Goal: Check status: Check status

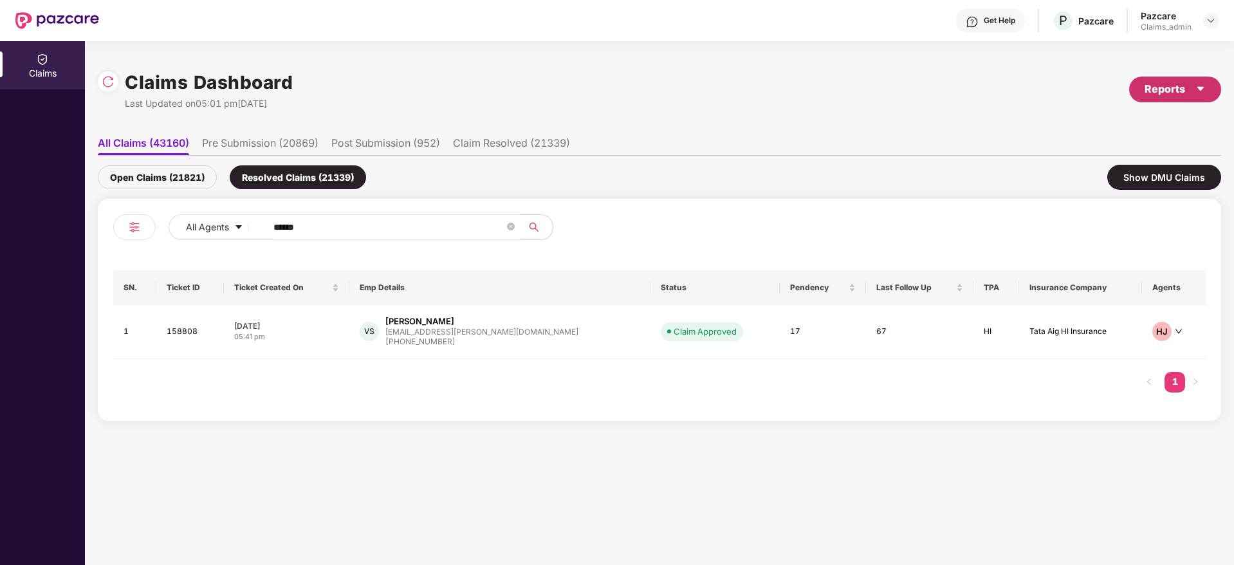
click at [1164, 100] on div "Reports" at bounding box center [1175, 90] width 92 height 26
click at [1124, 154] on div "Claims Pendency Report" at bounding box center [1120, 149] width 104 height 14
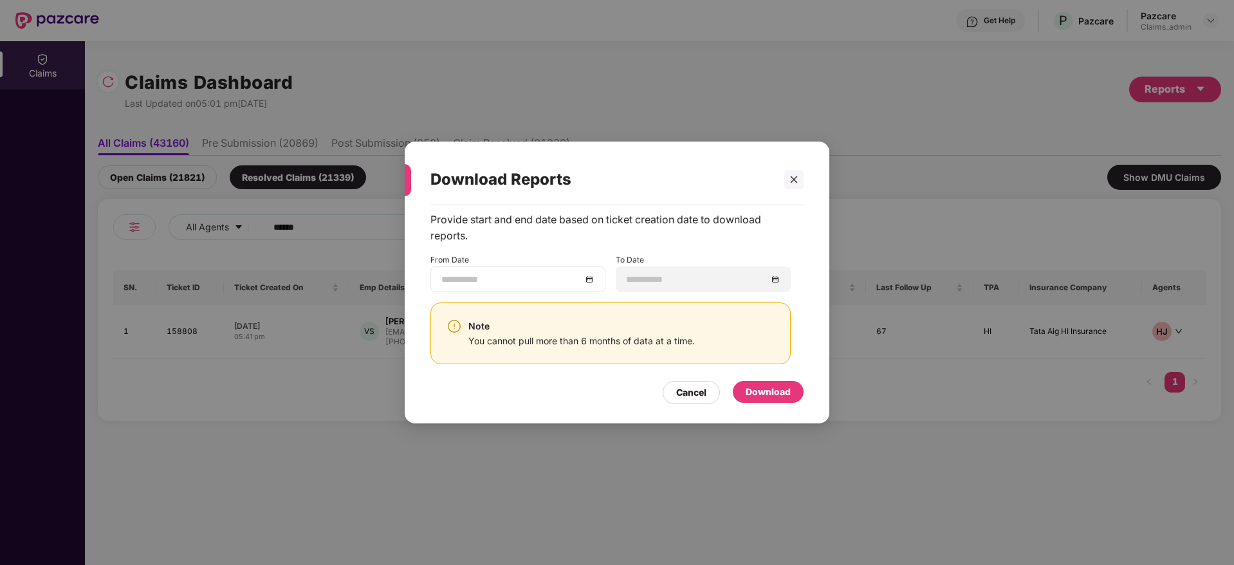
click at [594, 283] on div at bounding box center [517, 279] width 153 height 14
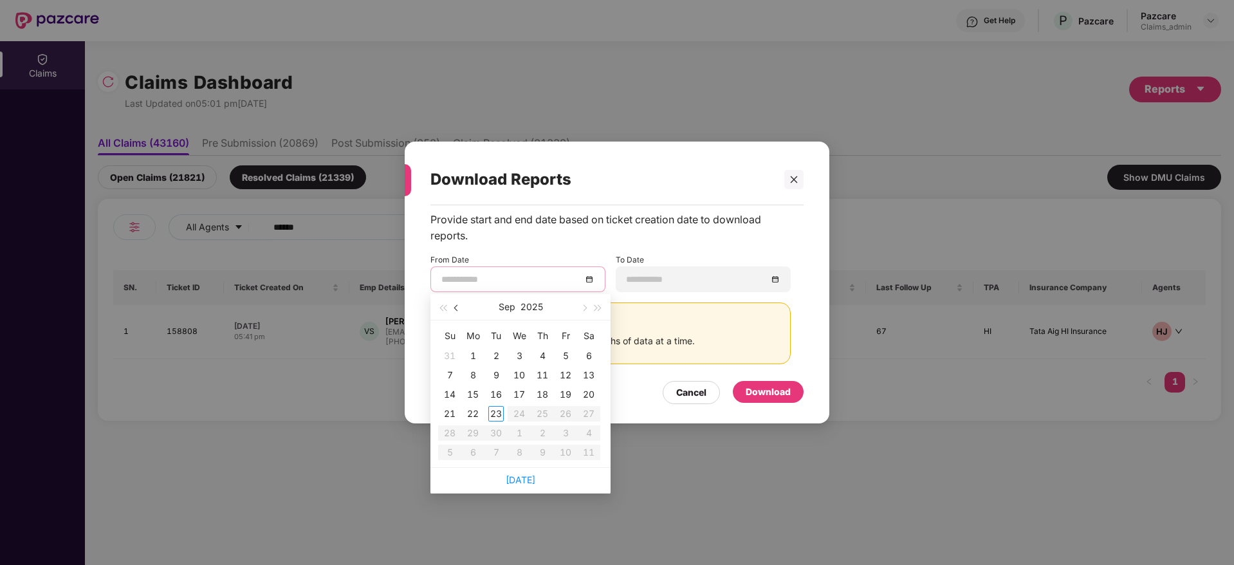
click at [455, 312] on button "button" at bounding box center [457, 307] width 14 height 26
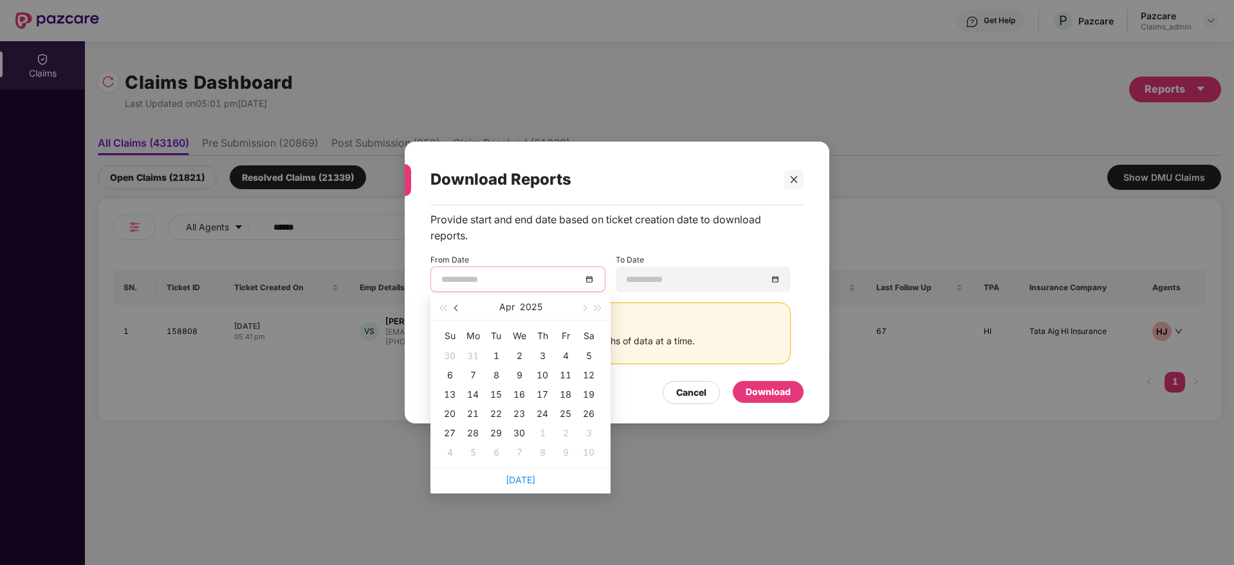
click at [455, 312] on button "button" at bounding box center [457, 307] width 14 height 26
type input "**********"
click at [472, 430] on div "24" at bounding box center [472, 432] width 15 height 15
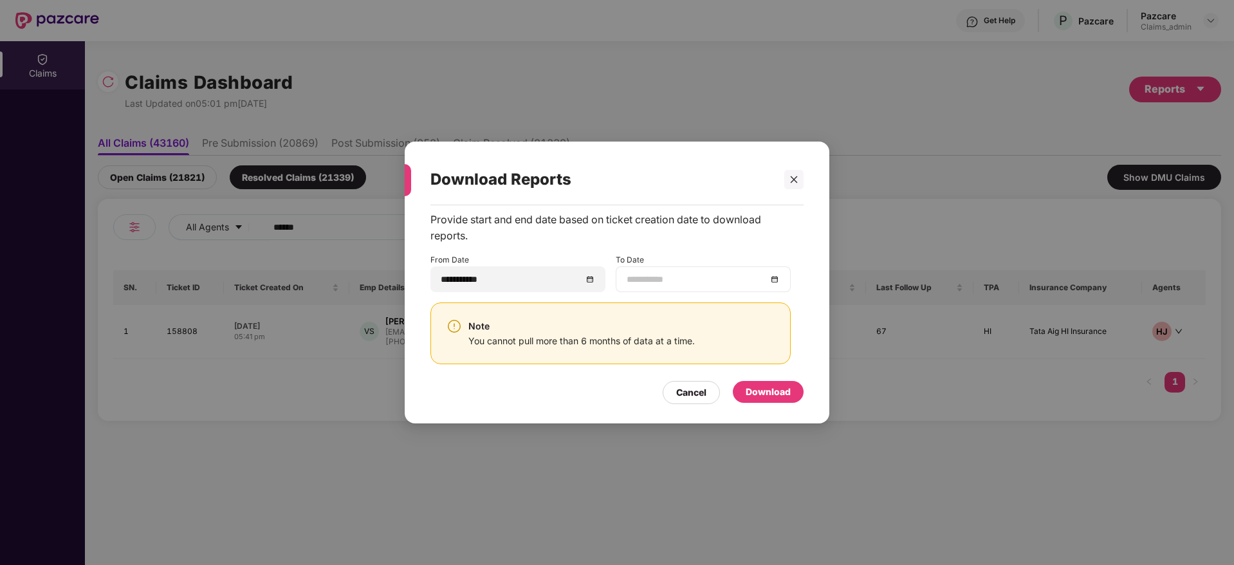
click at [776, 279] on div at bounding box center [702, 279] width 153 height 14
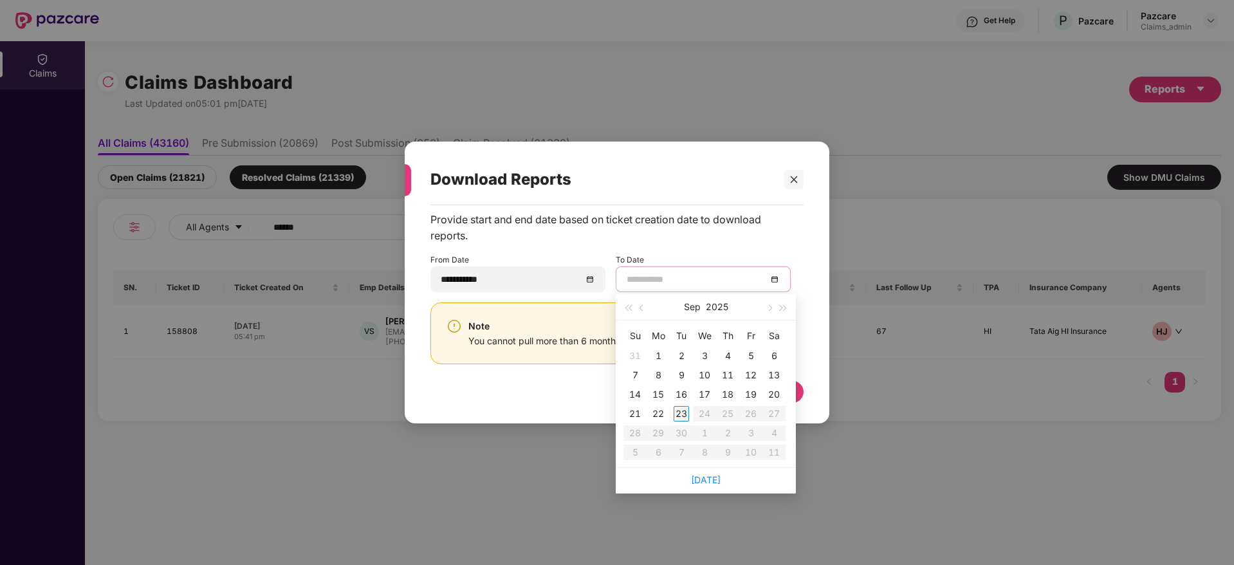
type input "**********"
click at [682, 414] on div "23" at bounding box center [680, 413] width 15 height 15
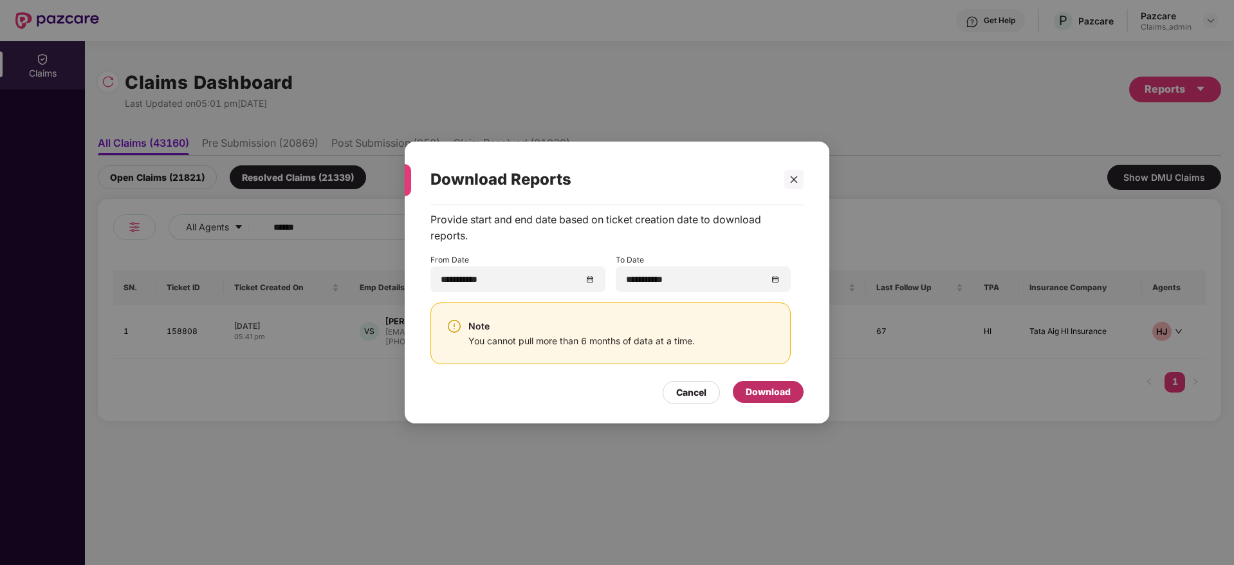
click at [773, 397] on div "Download" at bounding box center [767, 392] width 45 height 14
